Goal: Task Accomplishment & Management: Use online tool/utility

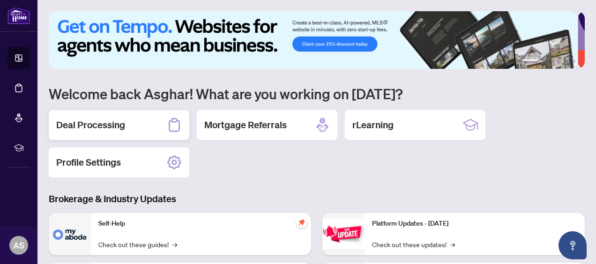
click at [126, 128] on div "Deal Processing" at bounding box center [119, 125] width 141 height 30
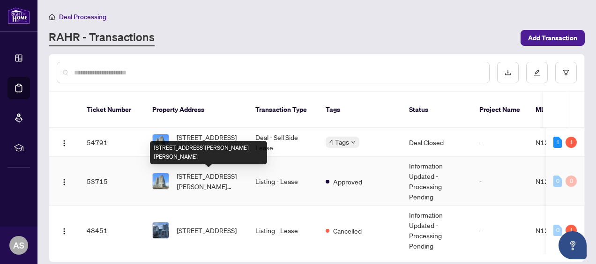
click at [223, 185] on span "[STREET_ADDRESS][PERSON_NAME][PERSON_NAME]" at bounding box center [209, 181] width 64 height 21
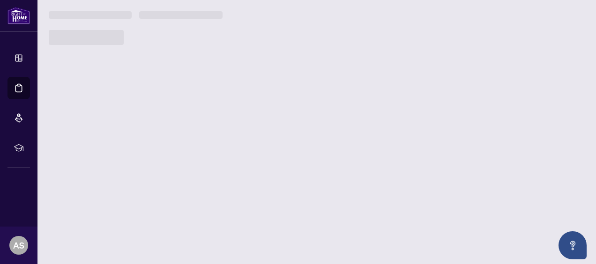
click at [223, 185] on main "Deal Processing [PERSON_NAME] - Transactions Add Transaction Ticket Number Prop…" at bounding box center [316, 132] width 558 height 264
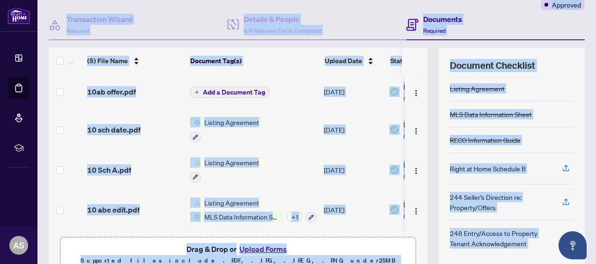
scroll to position [127, 0]
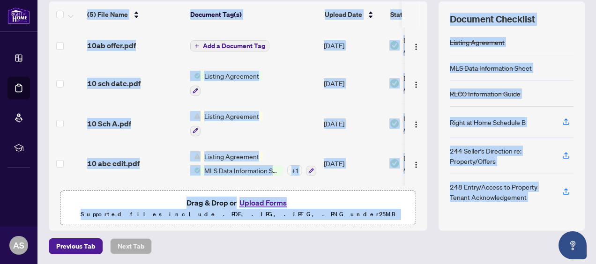
click at [459, 248] on div "Previous Tab Next Tab" at bounding box center [317, 246] width 536 height 16
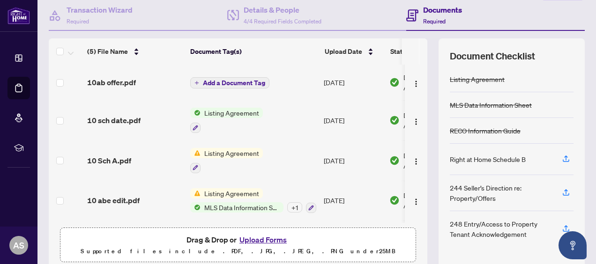
scroll to position [74, 0]
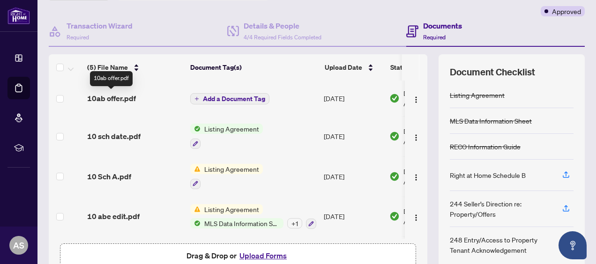
click at [125, 95] on span "10ab offer.pdf" at bounding box center [111, 98] width 49 height 11
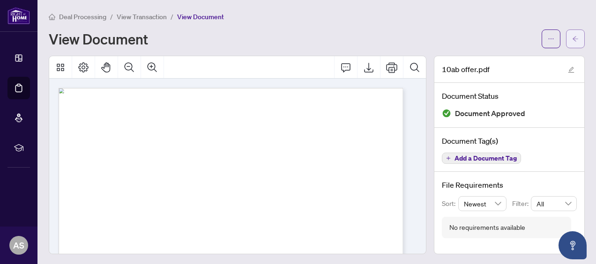
click at [572, 39] on icon "arrow-left" at bounding box center [575, 39] width 7 height 7
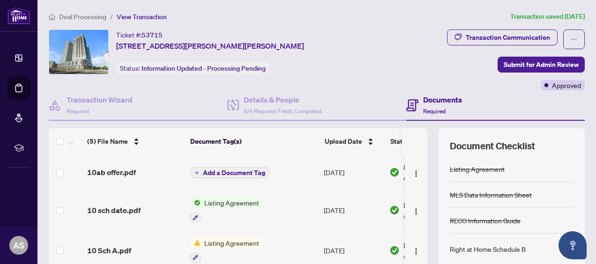
click at [146, 167] on div "10ab offer.pdf" at bounding box center [135, 172] width 96 height 11
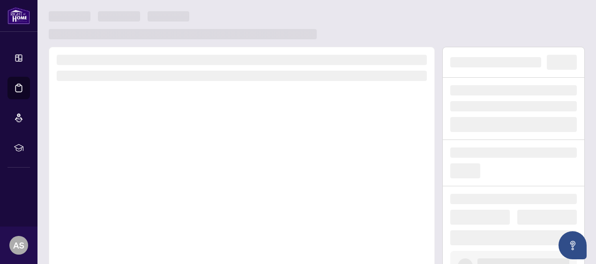
click at [146, 167] on div at bounding box center [242, 177] width 386 height 261
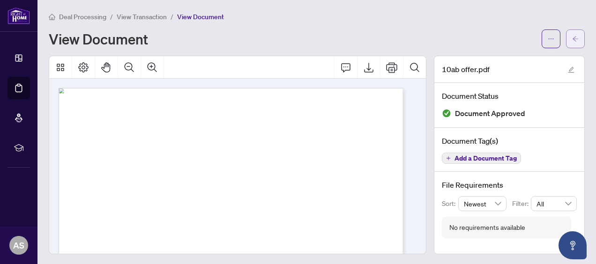
click at [572, 32] on span "button" at bounding box center [575, 38] width 7 height 15
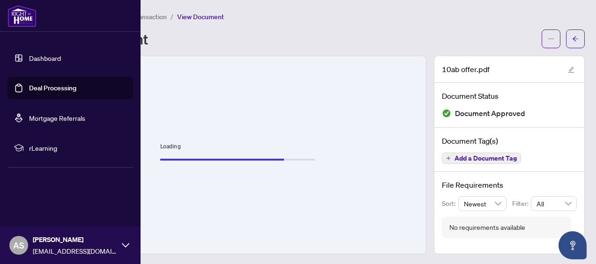
click at [58, 54] on link "Dashboard" at bounding box center [45, 58] width 32 height 8
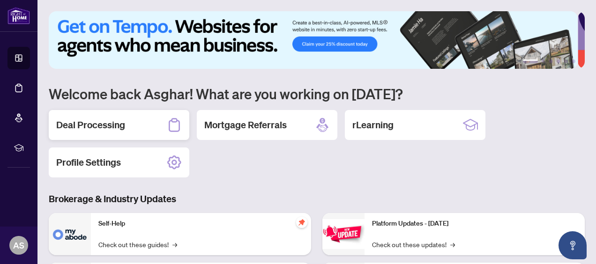
click at [117, 117] on div "Deal Processing" at bounding box center [119, 125] width 141 height 30
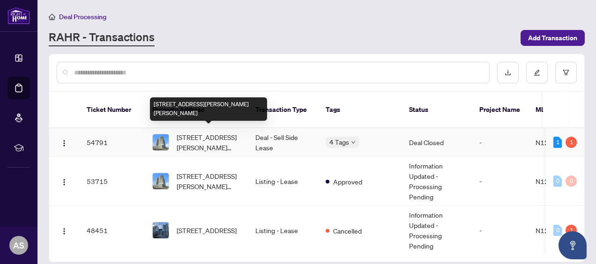
click at [218, 143] on span "[STREET_ADDRESS][PERSON_NAME][PERSON_NAME]" at bounding box center [209, 142] width 64 height 21
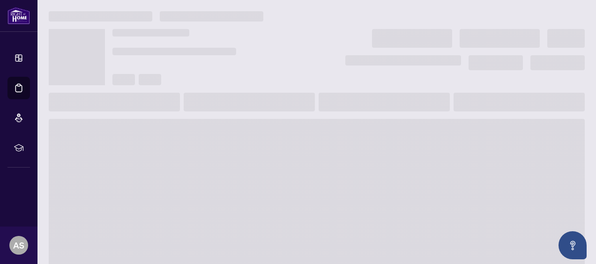
click at [218, 143] on span at bounding box center [317, 194] width 536 height 150
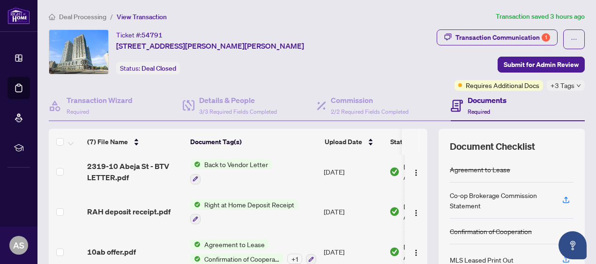
scroll to position [75, 0]
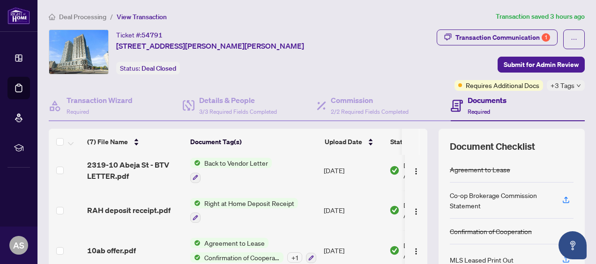
click at [252, 201] on span "Right at Home Deposit Receipt" at bounding box center [248, 203] width 97 height 10
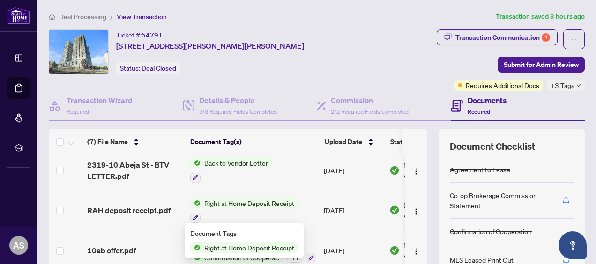
click at [252, 201] on span "Right at Home Deposit Receipt" at bounding box center [248, 203] width 97 height 10
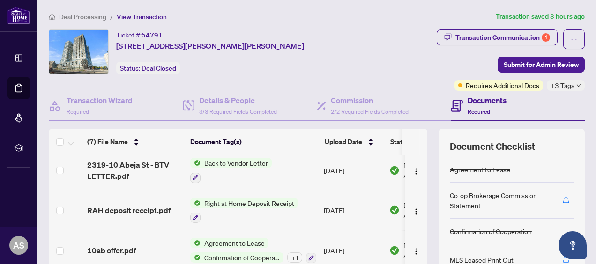
click at [232, 202] on span "Right at Home Deposit Receipt" at bounding box center [248, 203] width 97 height 10
click at [159, 208] on span "RAH deposit receipt.pdf" at bounding box center [128, 210] width 83 height 11
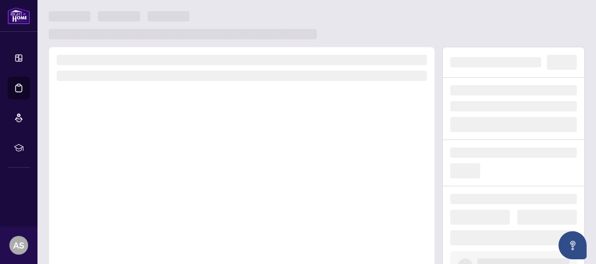
click at [159, 208] on div at bounding box center [242, 177] width 386 height 261
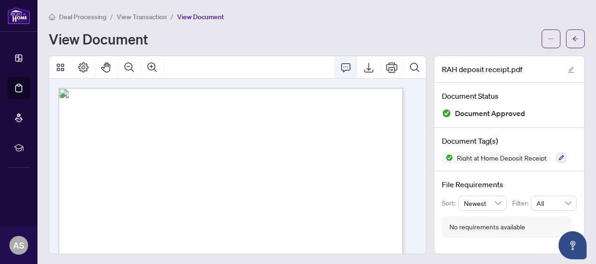
click at [340, 65] on icon "Comment" at bounding box center [345, 67] width 11 height 11
click at [363, 67] on icon "Export" at bounding box center [368, 67] width 11 height 11
